Goal: Find specific page/section: Find specific page/section

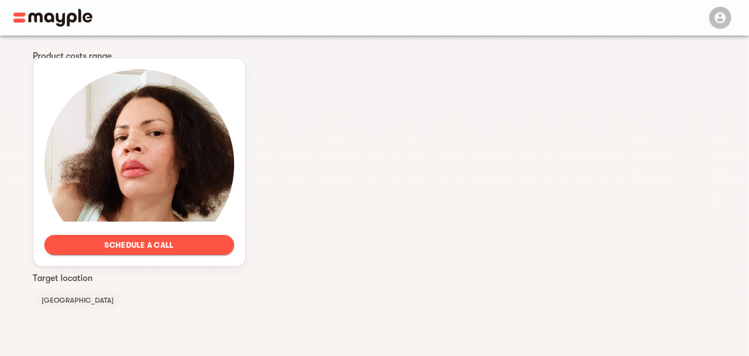
scroll to position [814, 0]
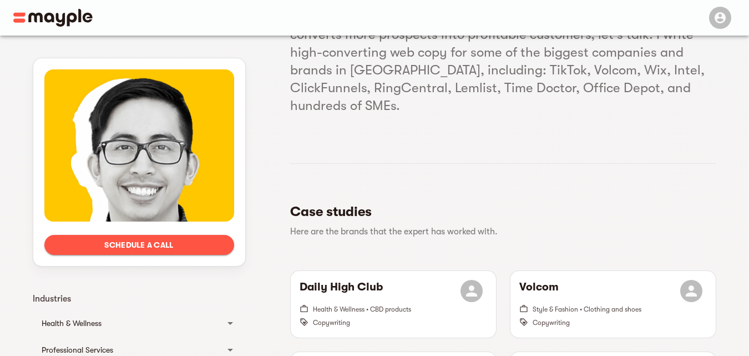
scroll to position [148, 0]
